Goal: Browse casually: Explore the website without a specific task or goal

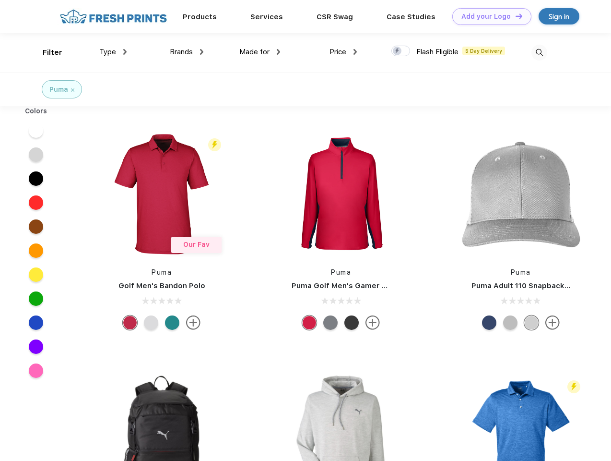
click at [488, 16] on link "Add your Logo Design Tool" at bounding box center [491, 16] width 79 height 17
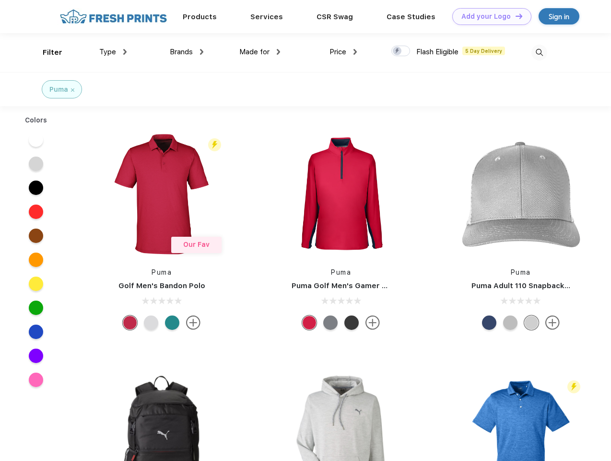
click at [0, 0] on div "Design Tool" at bounding box center [0, 0] width 0 height 0
click at [515, 16] on link "Add your Logo Design Tool" at bounding box center [491, 16] width 79 height 17
click at [46, 52] on div "Filter" at bounding box center [53, 52] width 20 height 11
click at [113, 52] on span "Type" at bounding box center [107, 51] width 17 height 9
click at [187, 52] on span "Brands" at bounding box center [181, 51] width 23 height 9
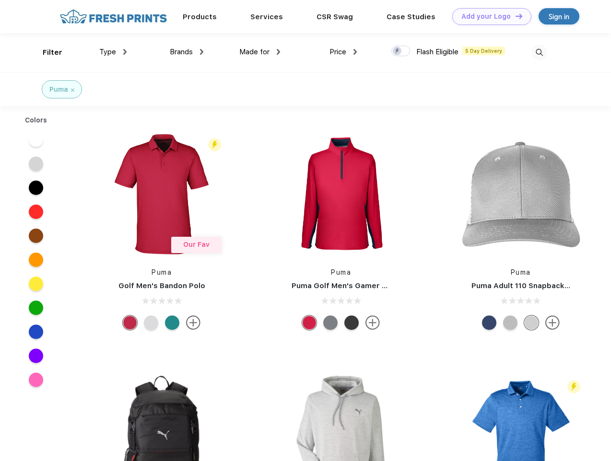
click at [260, 52] on span "Made for" at bounding box center [254, 51] width 30 height 9
click at [343, 52] on span "Price" at bounding box center [338, 51] width 17 height 9
click at [401, 51] on div at bounding box center [400, 51] width 19 height 11
click at [398, 51] on input "checkbox" at bounding box center [394, 48] width 6 height 6
click at [539, 52] on img at bounding box center [540, 53] width 16 height 16
